Goal: Check status: Check status

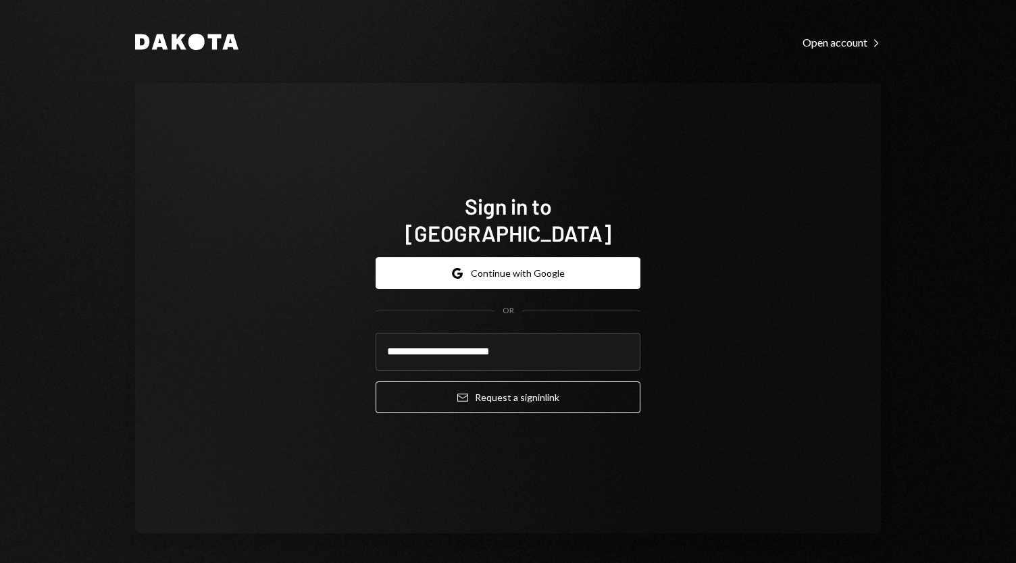
type input "**********"
click at [376, 382] on button "Email Request a sign in link" at bounding box center [508, 398] width 265 height 32
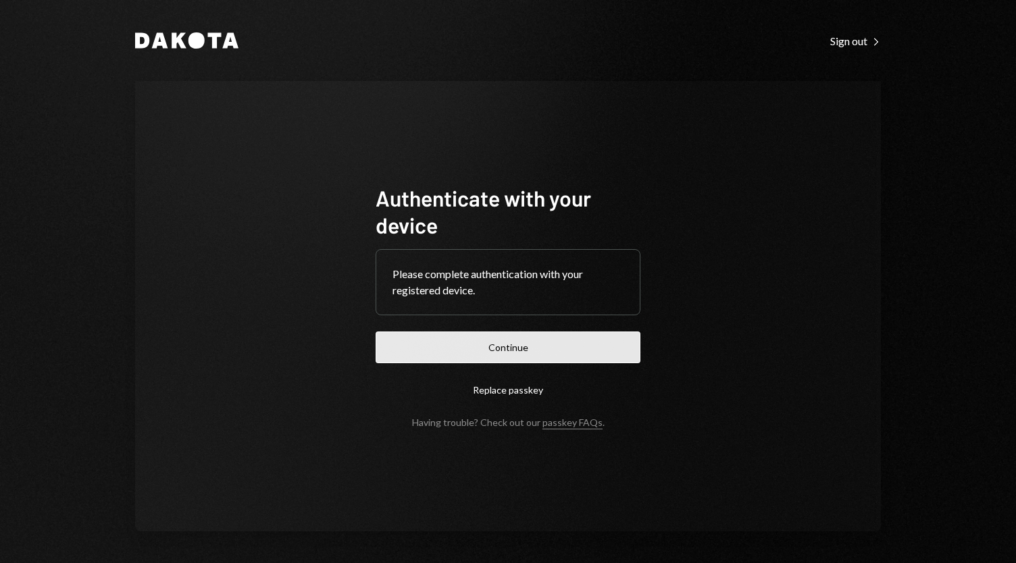
click at [523, 353] on button "Continue" at bounding box center [508, 348] width 265 height 32
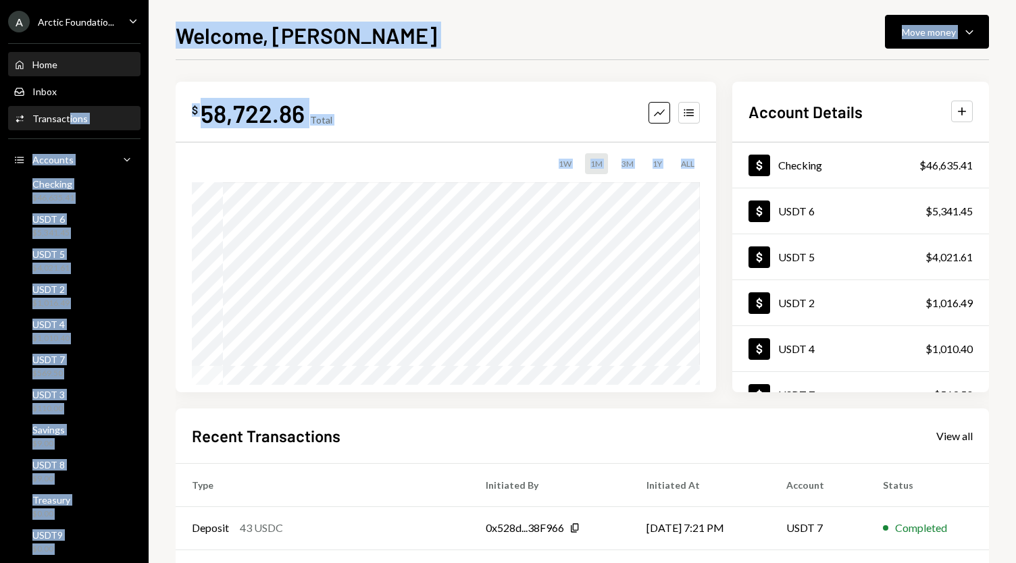
drag, startPoint x: 550, startPoint y: 175, endPoint x: 66, endPoint y: 123, distance: 486.4
click at [66, 123] on div "A Arctic Foundatio... Caret Down Home Home Inbox Inbox Activities Transactions …" at bounding box center [508, 281] width 1016 height 563
click at [66, 123] on div "Transactions" at bounding box center [59, 118] width 55 height 11
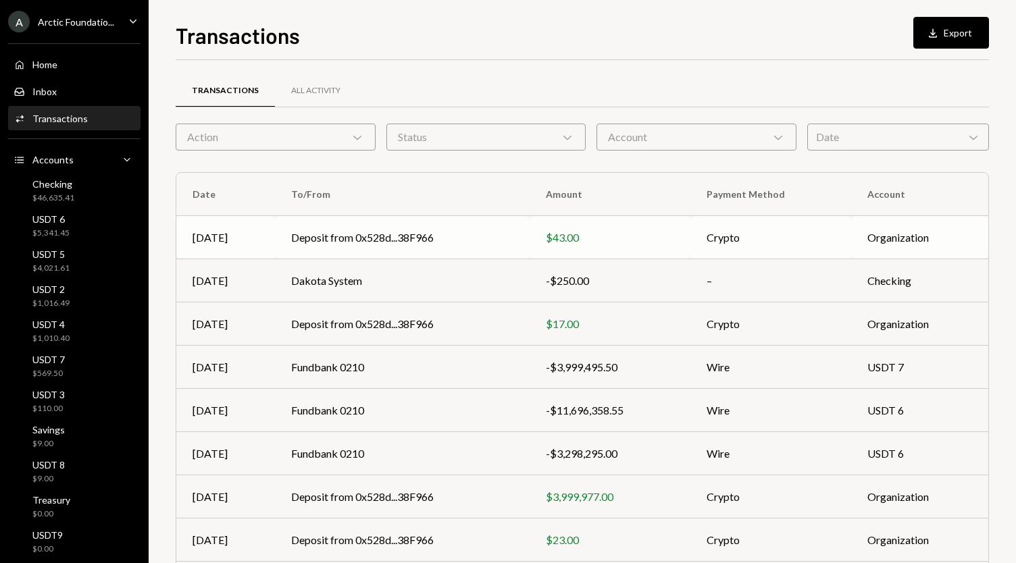
click at [286, 238] on td "Deposit from 0x528d...38F966" at bounding box center [402, 237] width 255 height 43
